Goal: Task Accomplishment & Management: Complete application form

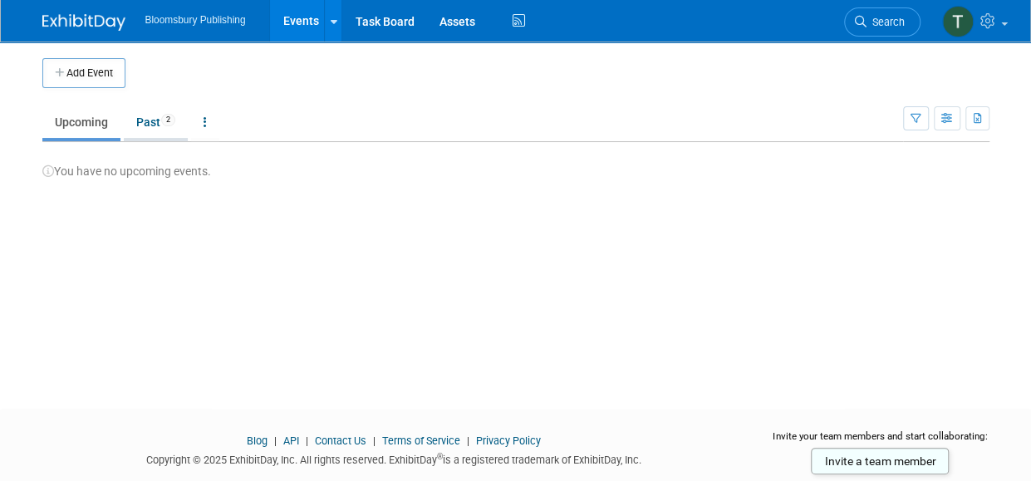
click at [142, 117] on link "Past 2" at bounding box center [156, 122] width 64 height 32
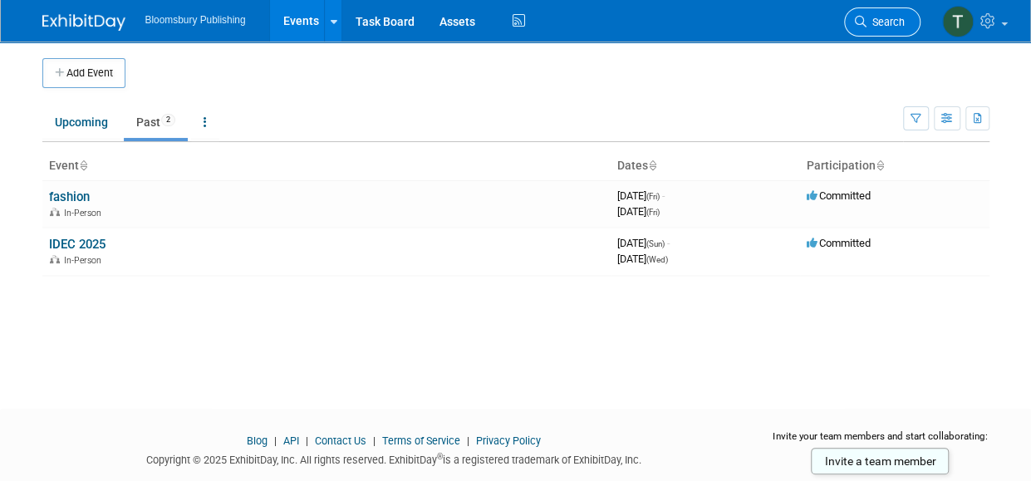
click at [879, 16] on span "Search" at bounding box center [886, 22] width 38 height 12
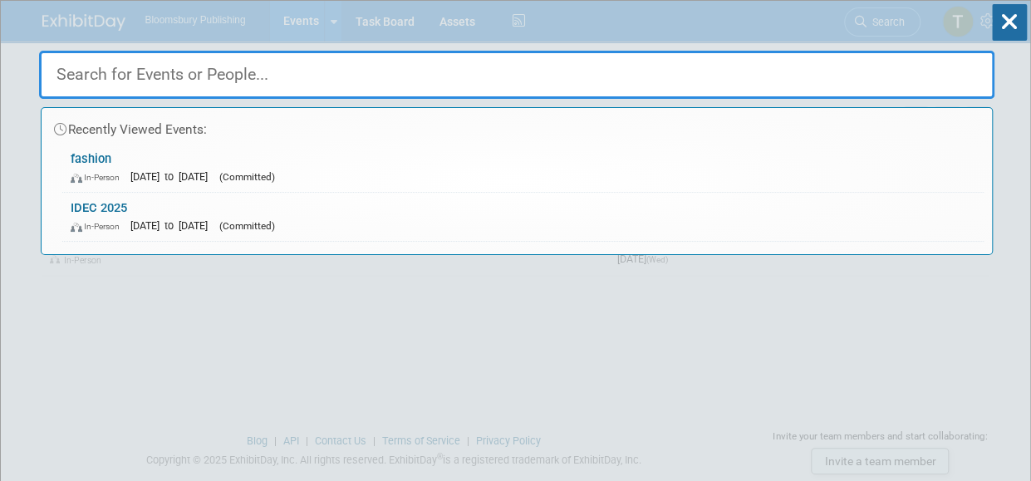
click at [445, 74] on input "text" at bounding box center [516, 75] width 955 height 48
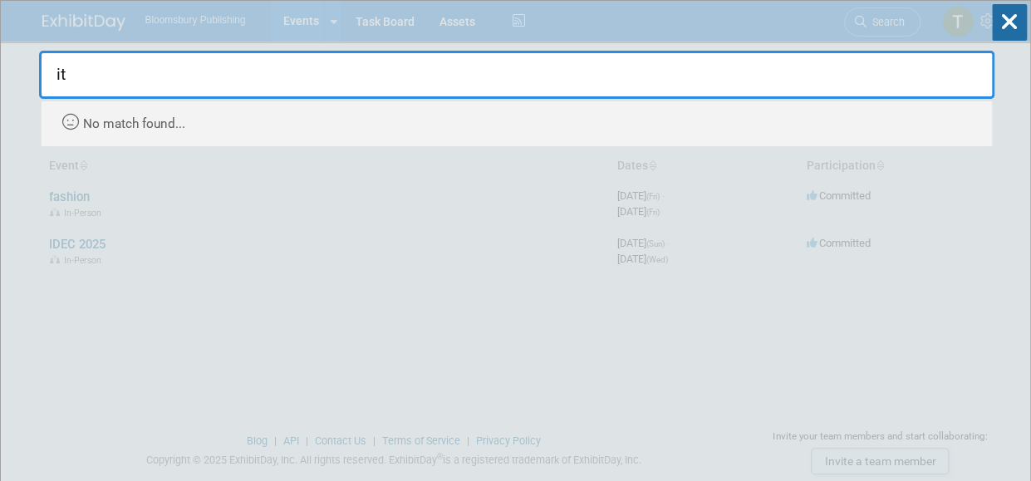
type input "i"
type input "ITAA"
click at [1006, 25] on icon at bounding box center [1009, 22] width 35 height 37
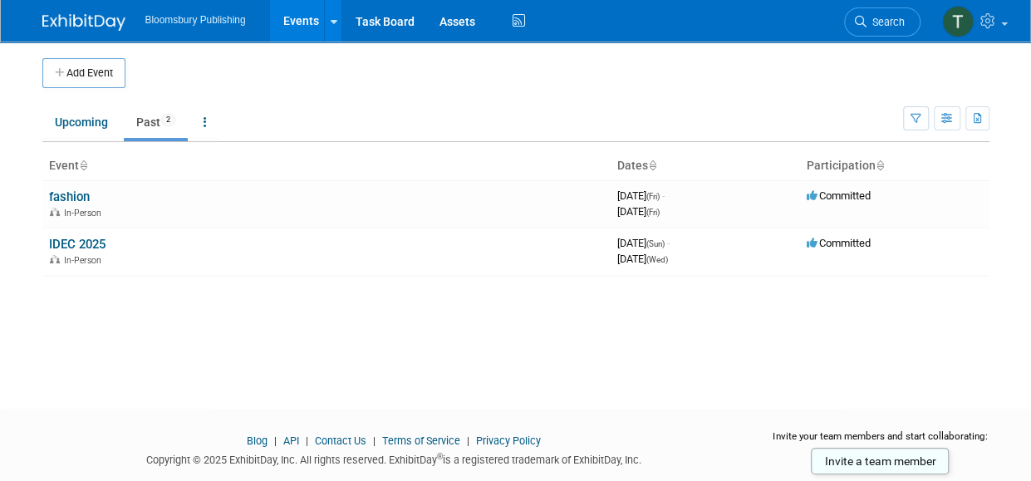
click at [246, 25] on span "Bloomsbury Publishing" at bounding box center [195, 20] width 101 height 12
click at [54, 192] on link "fashion" at bounding box center [69, 196] width 41 height 15
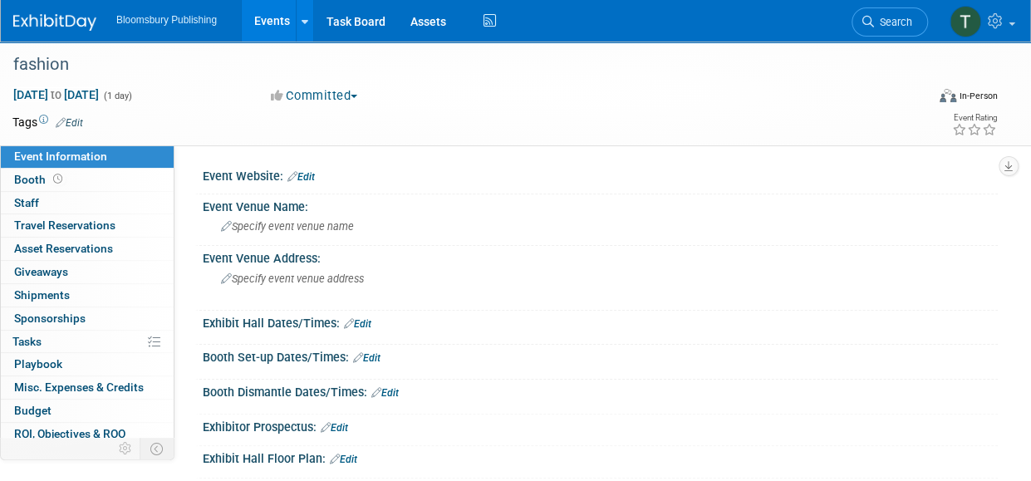
click at [52, 19] on img at bounding box center [54, 22] width 83 height 17
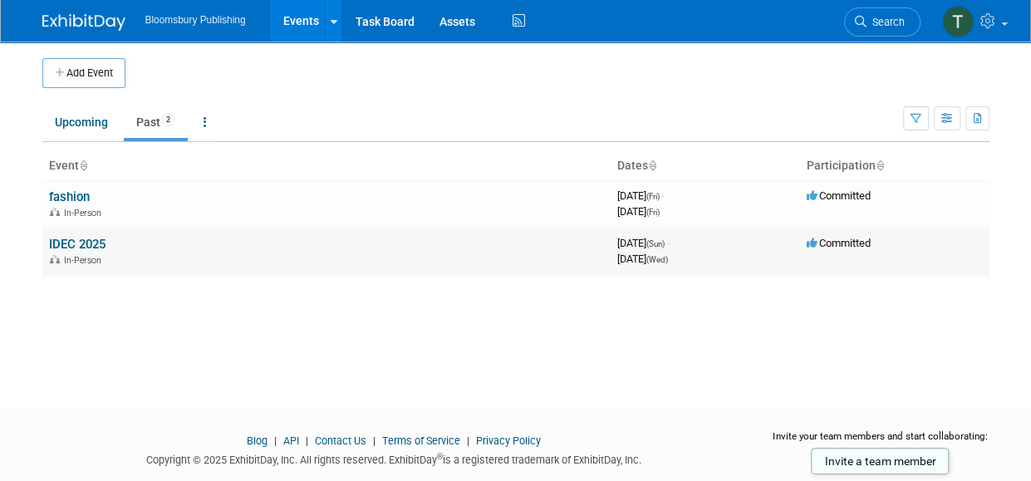
click at [94, 249] on link "IDEC 2025" at bounding box center [77, 244] width 56 height 15
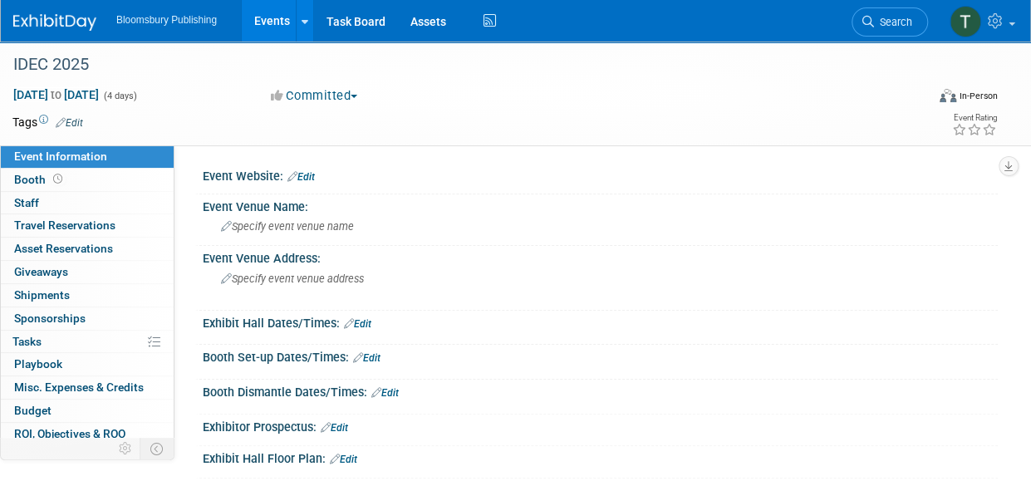
click at [81, 26] on img at bounding box center [54, 22] width 83 height 17
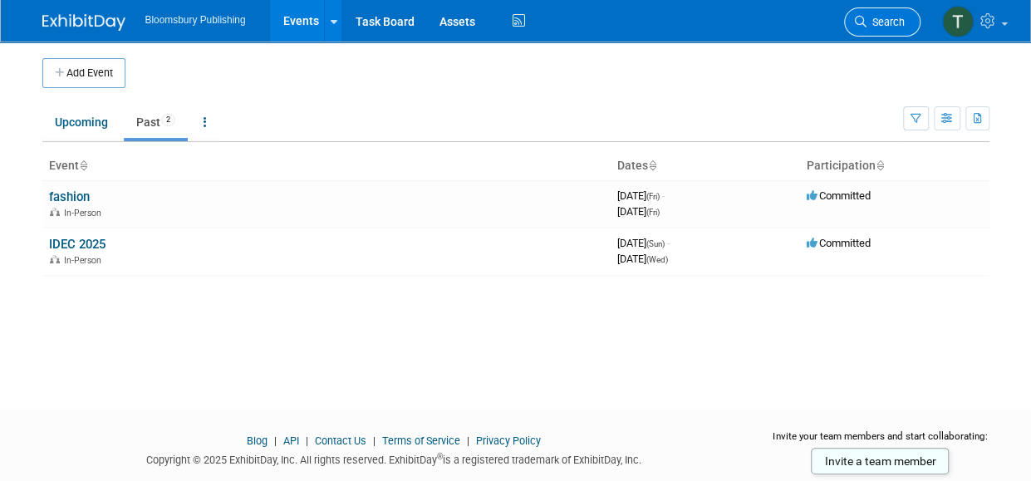
click at [887, 25] on span "Search" at bounding box center [886, 22] width 38 height 12
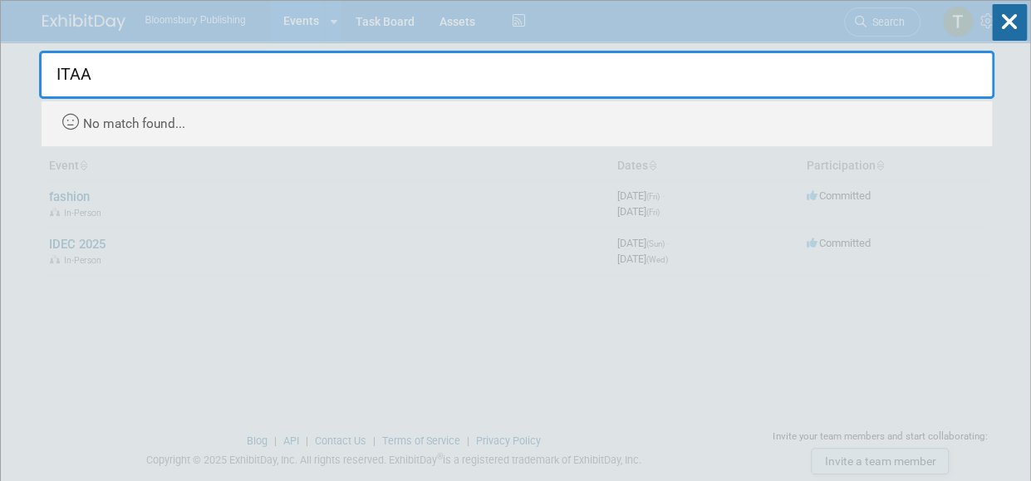
drag, startPoint x: 135, startPoint y: 66, endPoint x: 37, endPoint y: 81, distance: 99.9
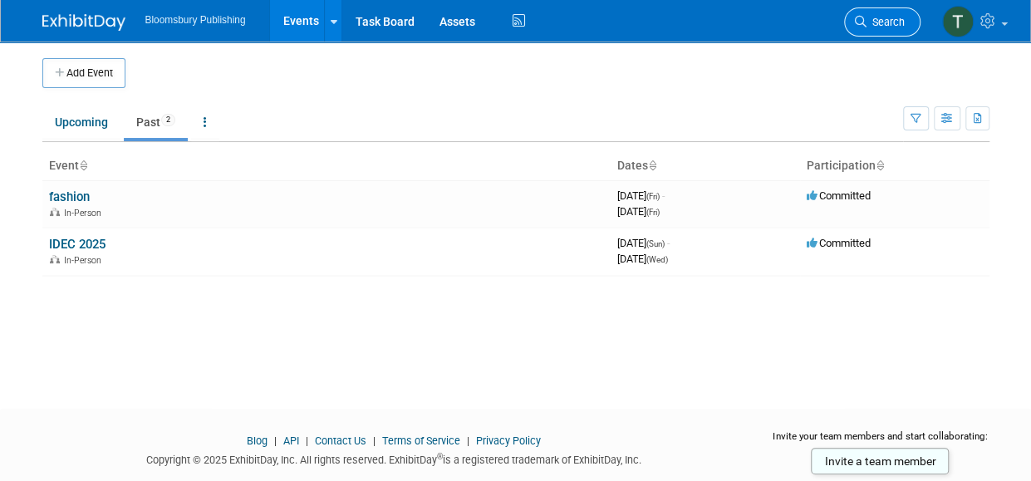
click at [886, 17] on span "Search" at bounding box center [886, 22] width 38 height 12
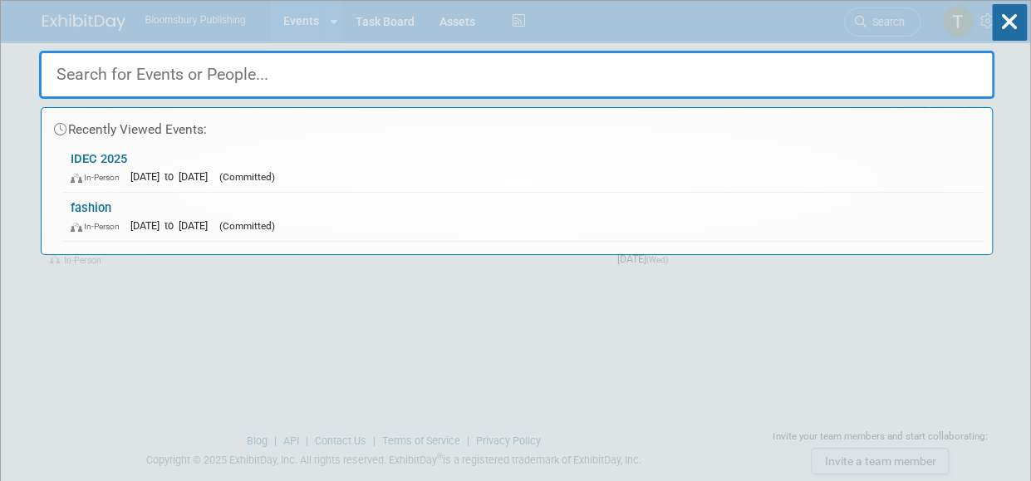
click at [754, 71] on input "text" at bounding box center [516, 75] width 955 height 48
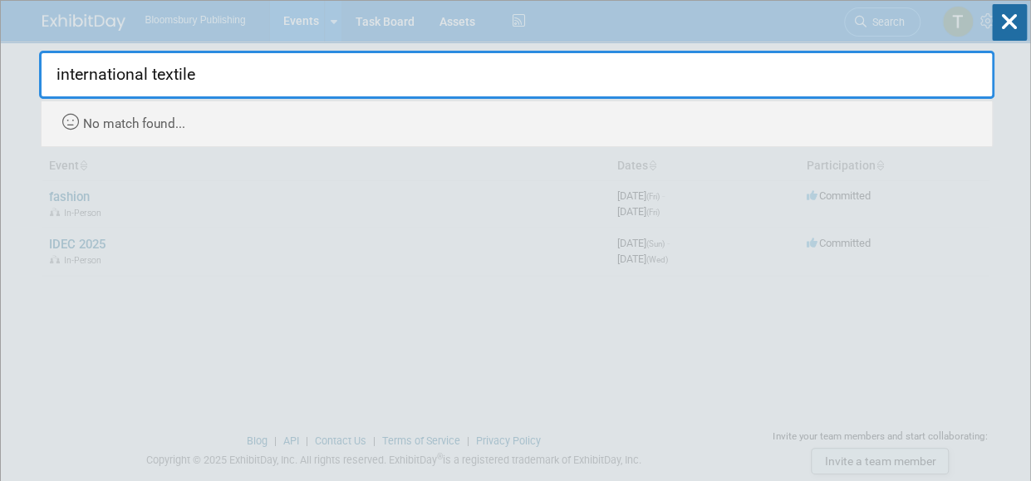
click at [321, 75] on input "international textile" at bounding box center [516, 75] width 955 height 48
type input "international textile & apparel association"
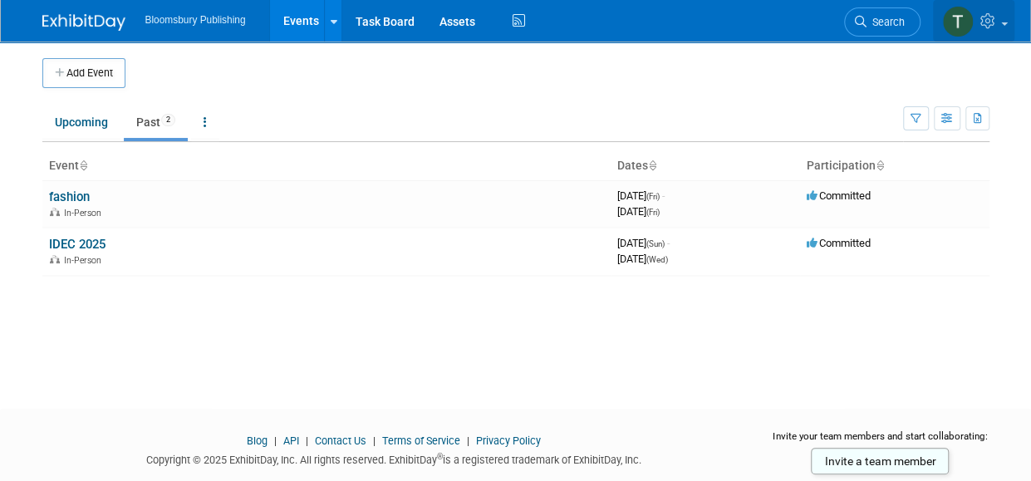
click at [1001, 23] on span at bounding box center [1004, 23] width 7 height 3
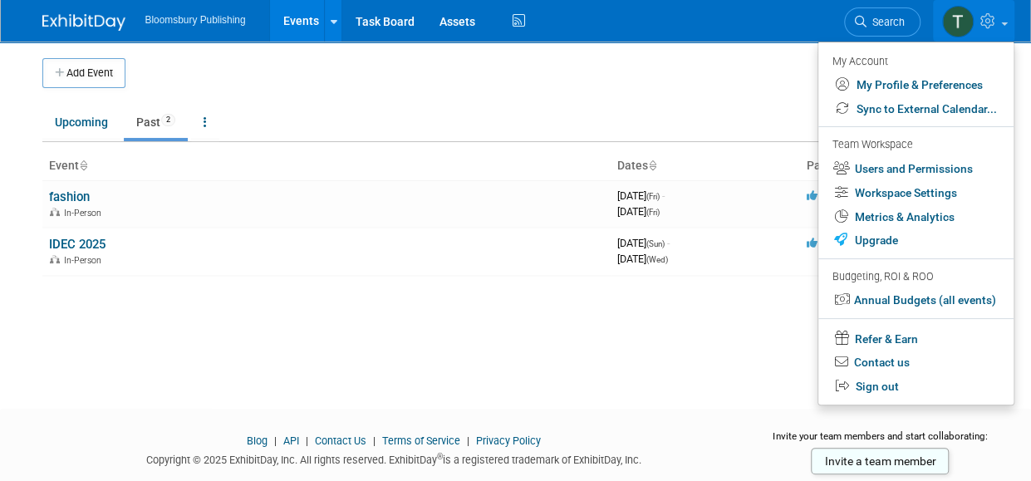
click at [1001, 23] on span at bounding box center [1004, 23] width 7 height 3
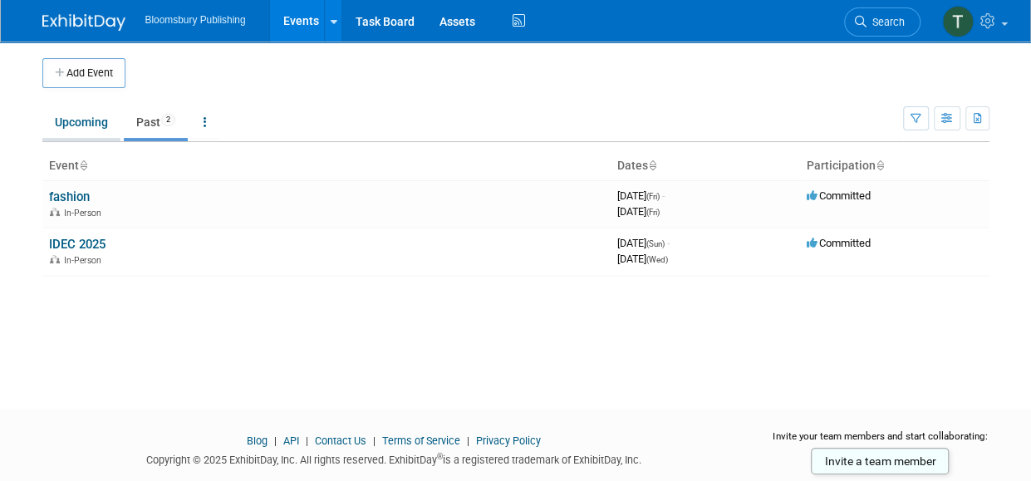
click at [80, 115] on link "Upcoming" at bounding box center [81, 122] width 78 height 32
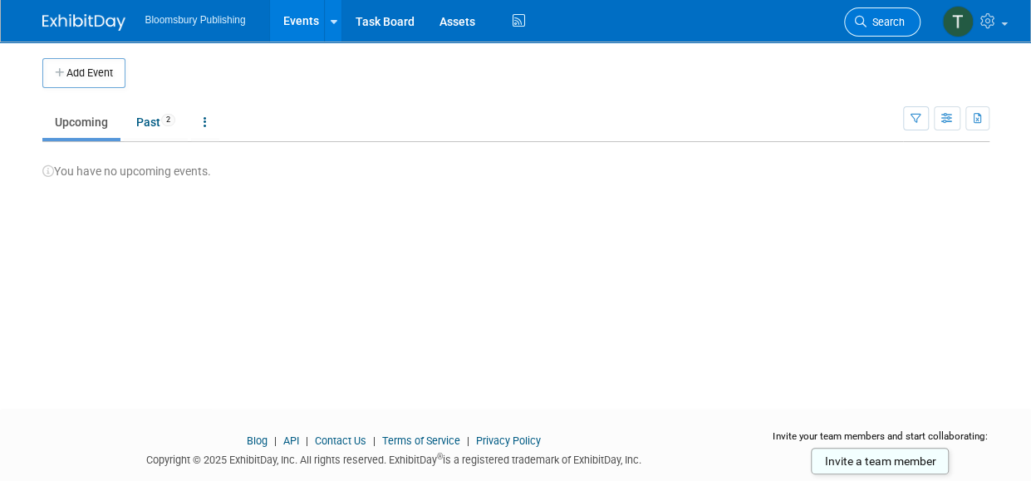
click at [883, 27] on span "Search" at bounding box center [886, 22] width 38 height 12
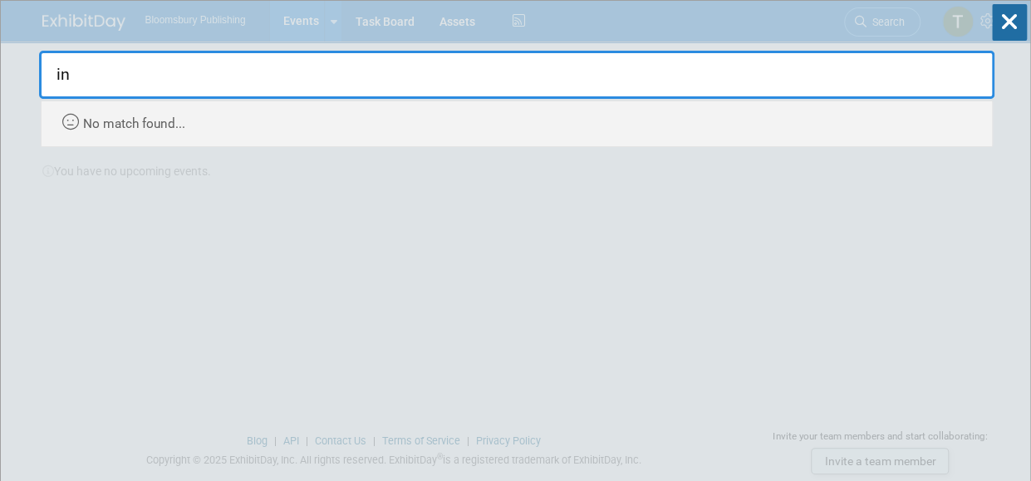
type input "i"
type input "textile"
click at [395, 25] on div "textile Recently Viewed Events: IDEC 2025 In-Person Mar 16, 2025 to Mar 19, 202…" at bounding box center [516, 74] width 955 height 146
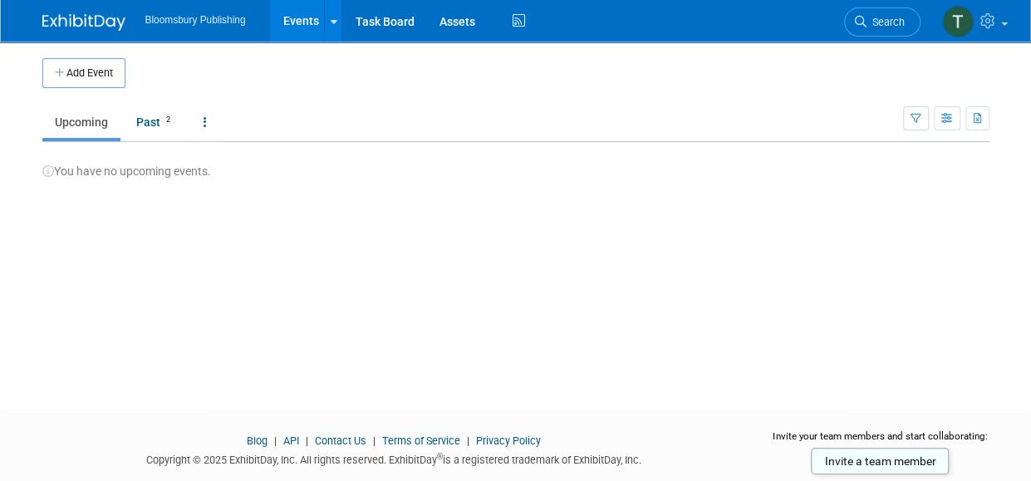
click at [73, 122] on link "Upcoming" at bounding box center [81, 122] width 78 height 32
click at [95, 74] on button "Add Event" at bounding box center [83, 73] width 83 height 30
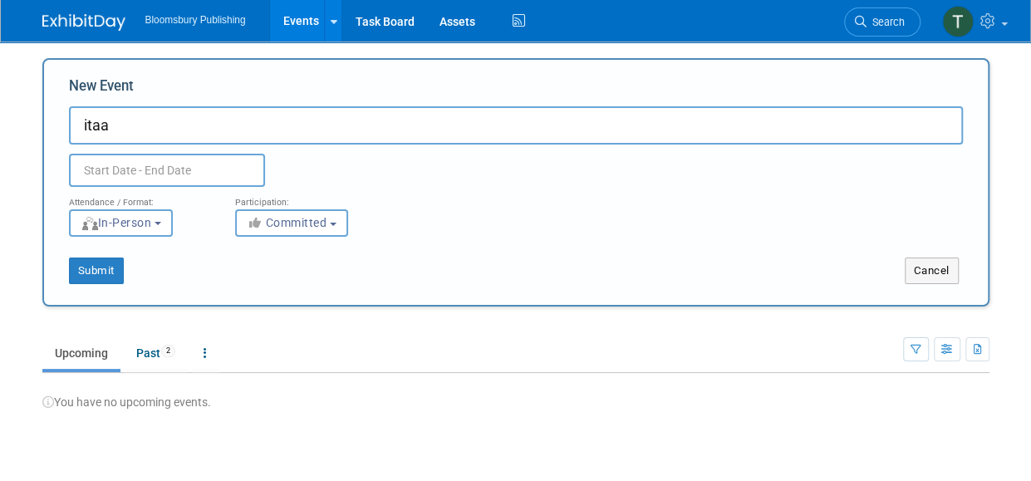
type input "itaa"
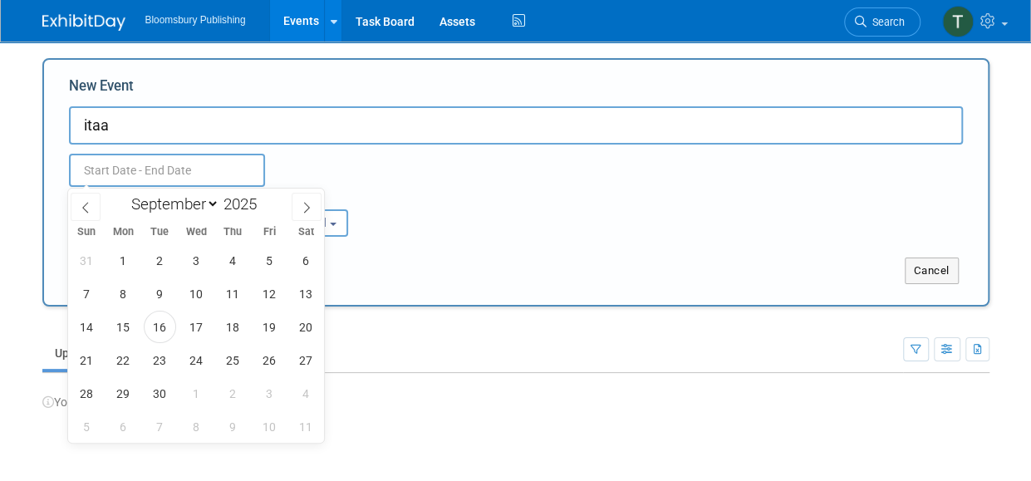
click at [181, 167] on input "text" at bounding box center [167, 170] width 196 height 33
click at [309, 212] on icon at bounding box center [307, 208] width 12 height 12
select select "10"
click at [168, 331] on span "11" at bounding box center [160, 327] width 32 height 32
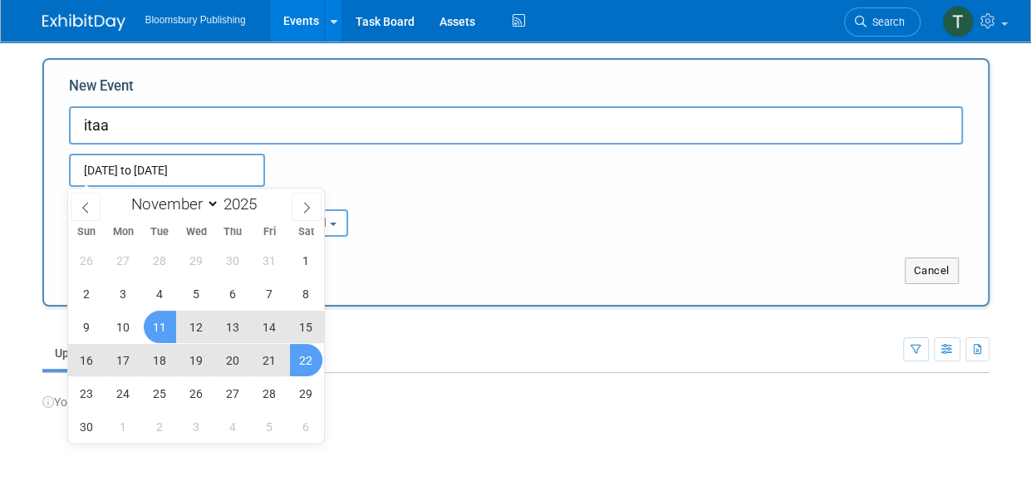
click at [317, 365] on span "22" at bounding box center [306, 360] width 32 height 32
type input "[DATE] to [DATE]"
